Goal: Task Accomplishment & Management: Use online tool/utility

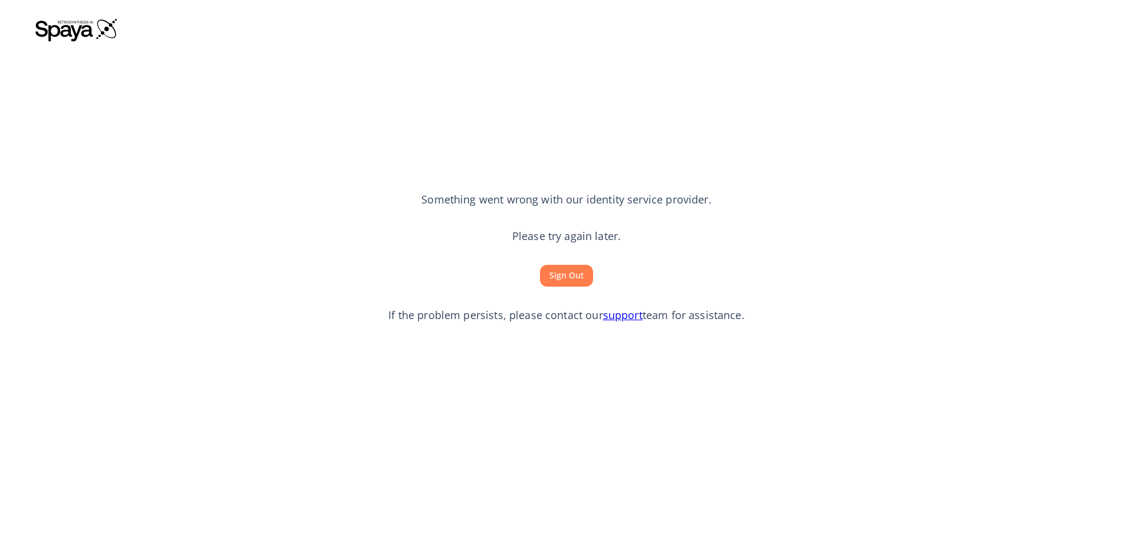
click at [558, 279] on button "Sign Out" at bounding box center [566, 276] width 53 height 22
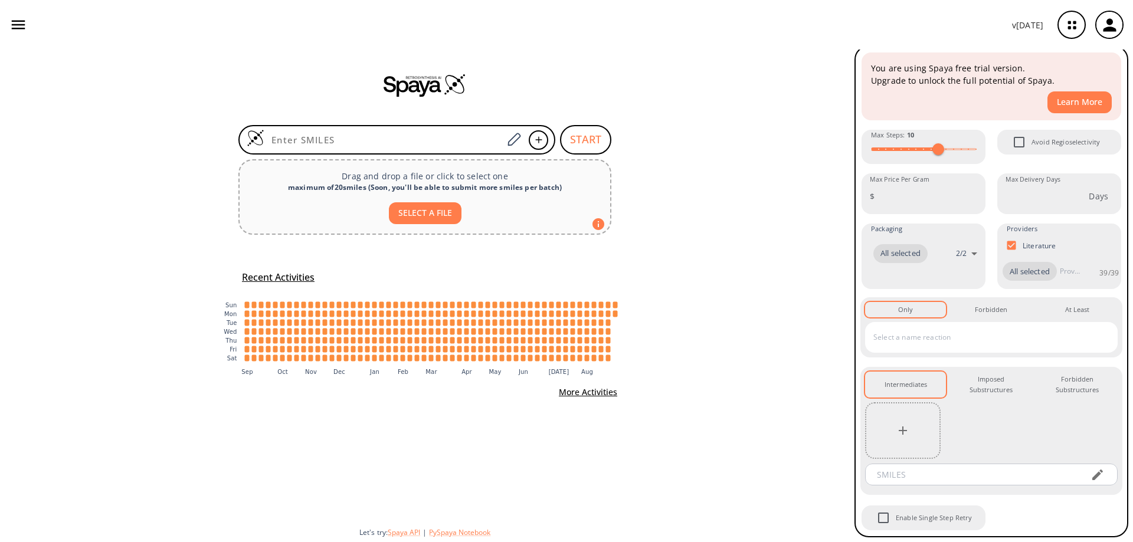
scroll to position [50, 0]
click at [296, 276] on h5 "Recent Activities" at bounding box center [278, 278] width 73 height 12
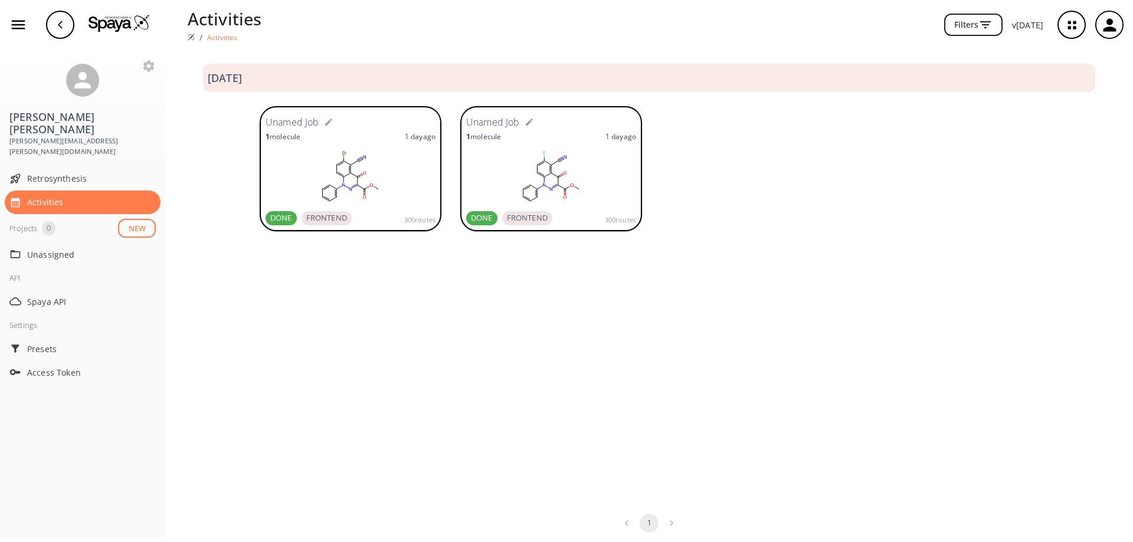
click at [348, 178] on rect at bounding box center [351, 177] width 170 height 59
click at [59, 172] on span "Retrosynthesis" at bounding box center [91, 178] width 129 height 12
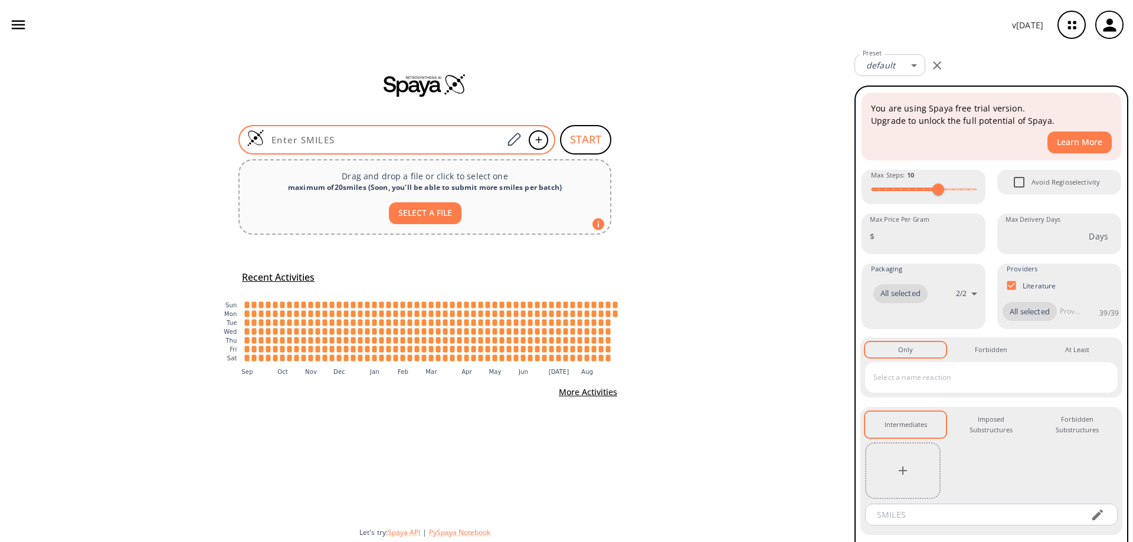
click at [391, 143] on input at bounding box center [383, 140] width 238 height 12
paste input "O=C(NCC1=C(C=C(C2=CC=CC=C2)C=C1F)F)C(C(C3=C4C=CC(S(NC)(=O)=O)=C3C#N)=O)=NN4C5=C…"
type input "O=C(NCC1=C(C=C(C2=CC=CC=C2)C=C1F)F)C(C(C3=C4C=CC(S(NC)(=O)=O)=C3C#N)=O)=NN4C5=C…"
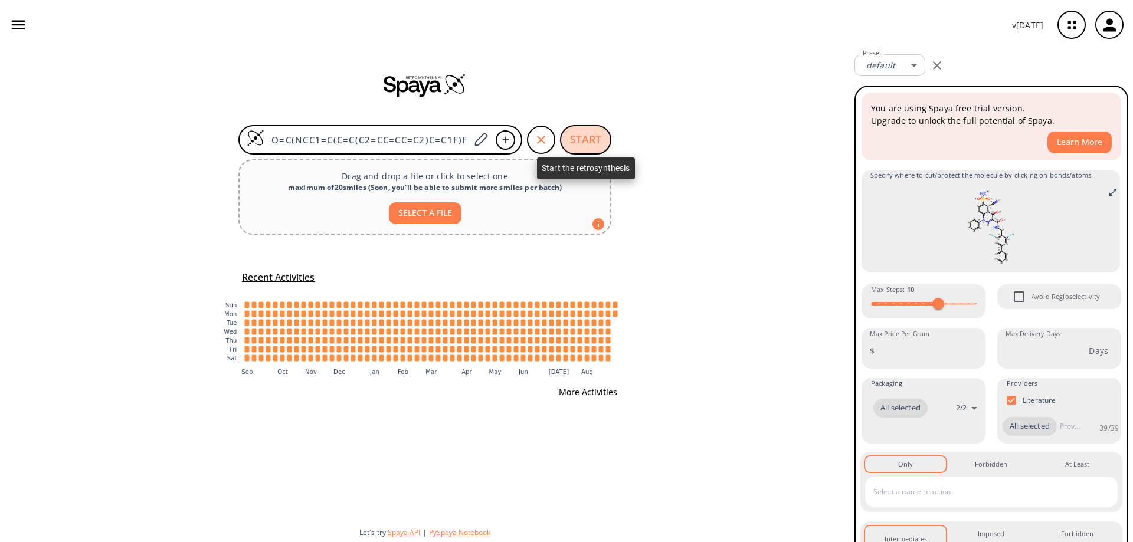
click at [591, 138] on button "START" at bounding box center [585, 140] width 51 height 30
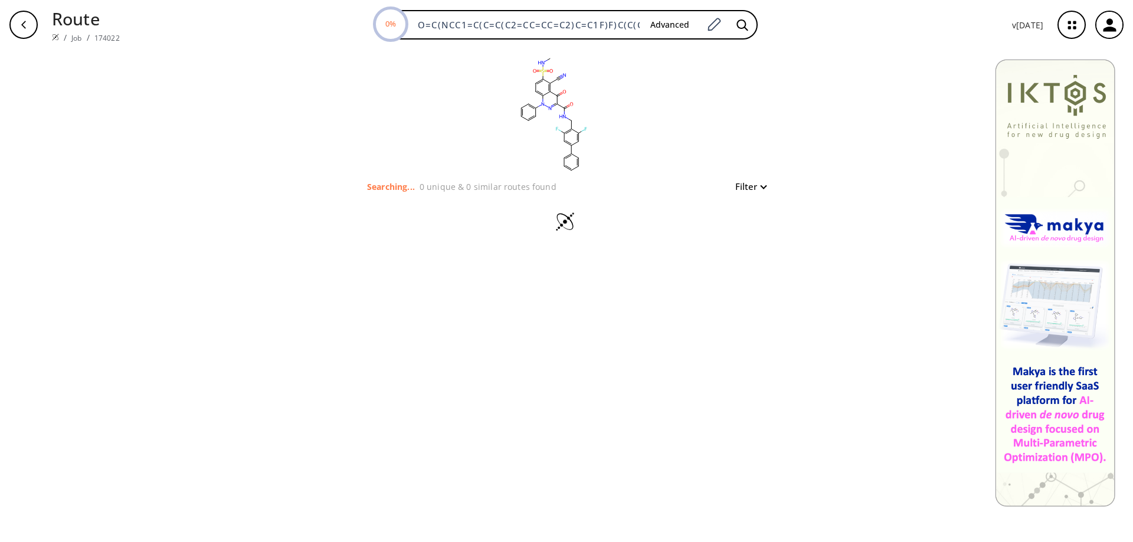
click at [763, 184] on button "Filter" at bounding box center [747, 186] width 38 height 9
click at [763, 184] on div at bounding box center [566, 271] width 1133 height 542
click at [754, 187] on button "Filter" at bounding box center [747, 186] width 38 height 9
click at [754, 187] on div at bounding box center [566, 271] width 1133 height 542
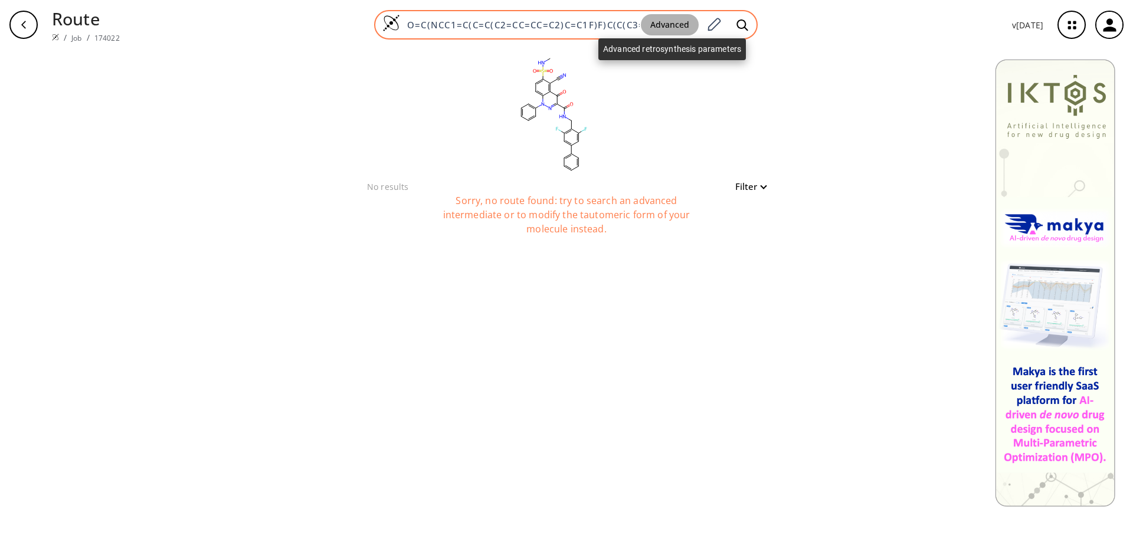
click at [672, 27] on button "Advanced" at bounding box center [670, 25] width 58 height 22
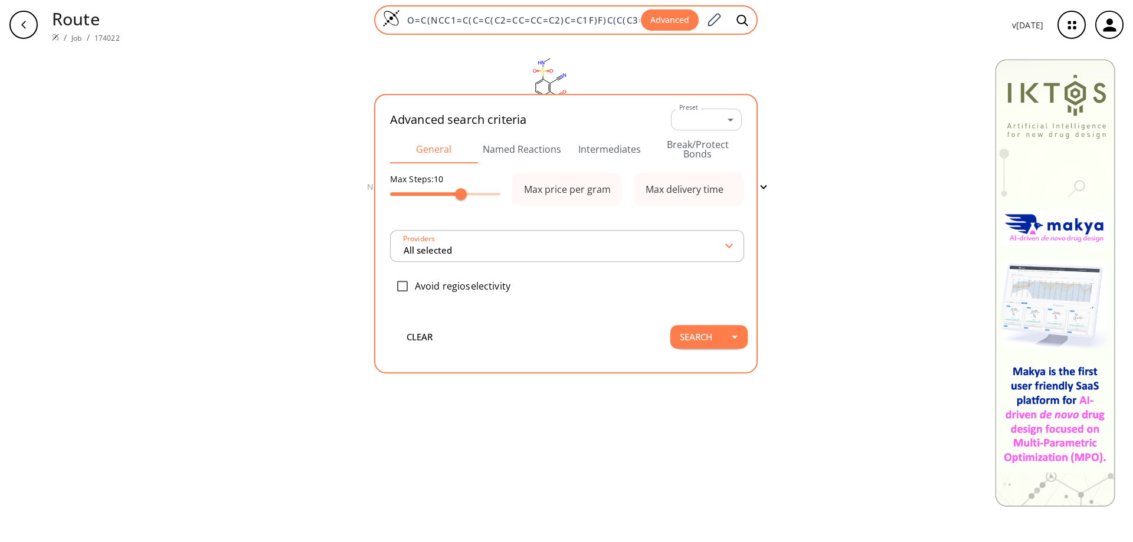
scroll to position [0, 260]
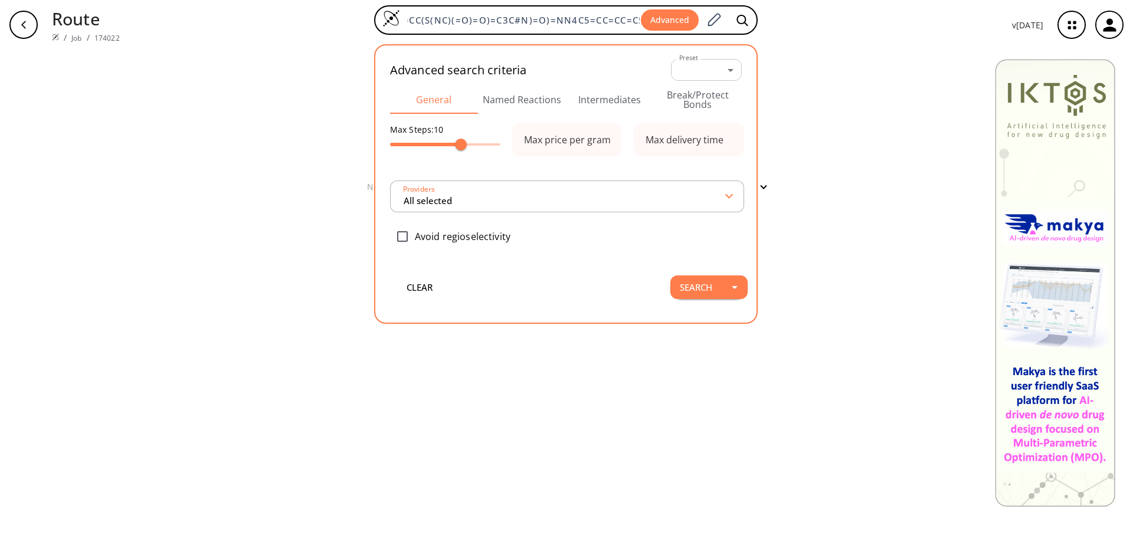
type input "All selected"
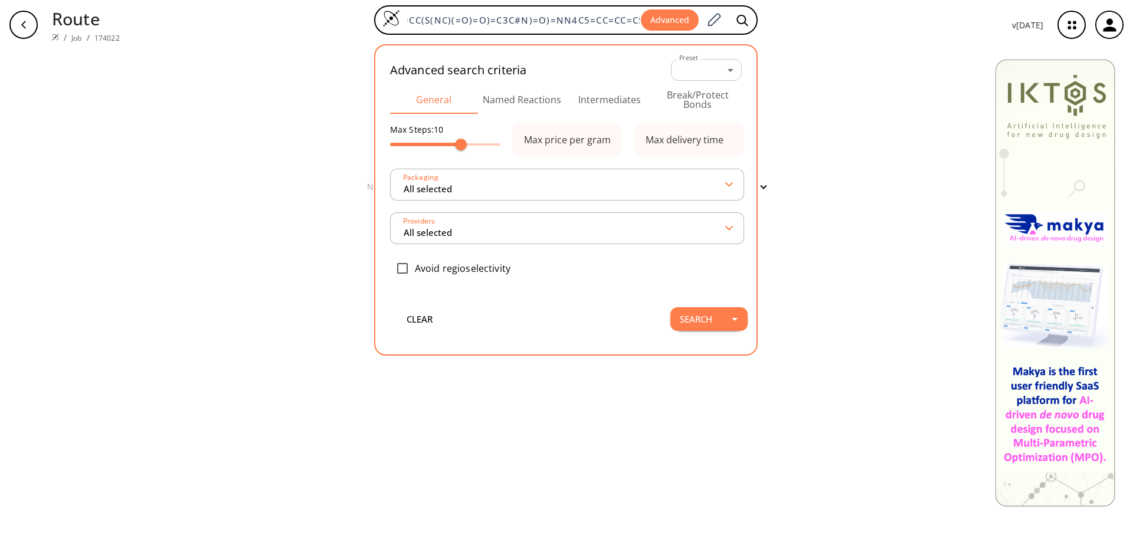
click at [402, 266] on input "checkbox" at bounding box center [402, 268] width 25 height 25
checkbox input "true"
click at [694, 318] on button "Search" at bounding box center [696, 320] width 51 height 24
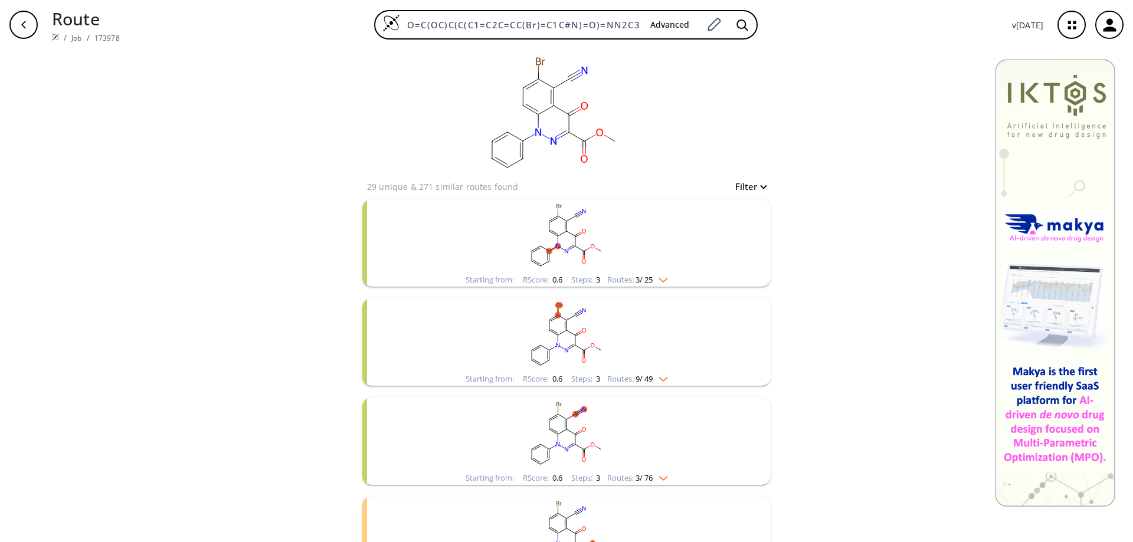
click at [575, 236] on icon "clusters" at bounding box center [577, 235] width 4 height 2
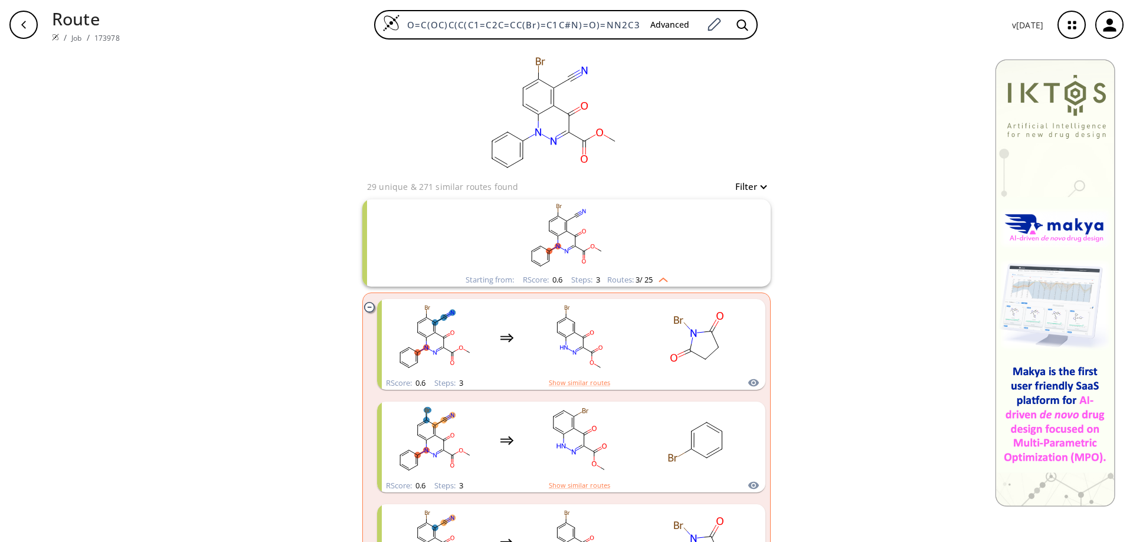
click at [25, 25] on icon "button" at bounding box center [23, 24] width 9 height 9
